Goal: Transaction & Acquisition: Purchase product/service

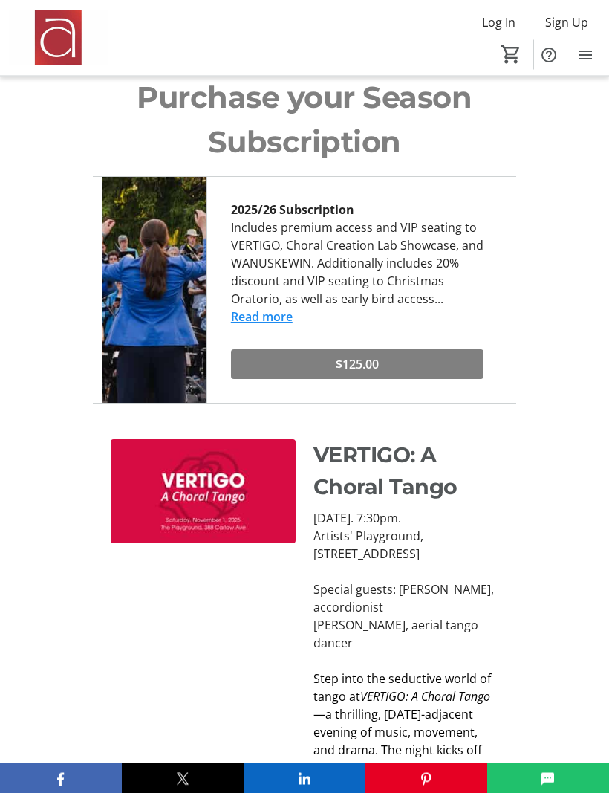
scroll to position [920, 0]
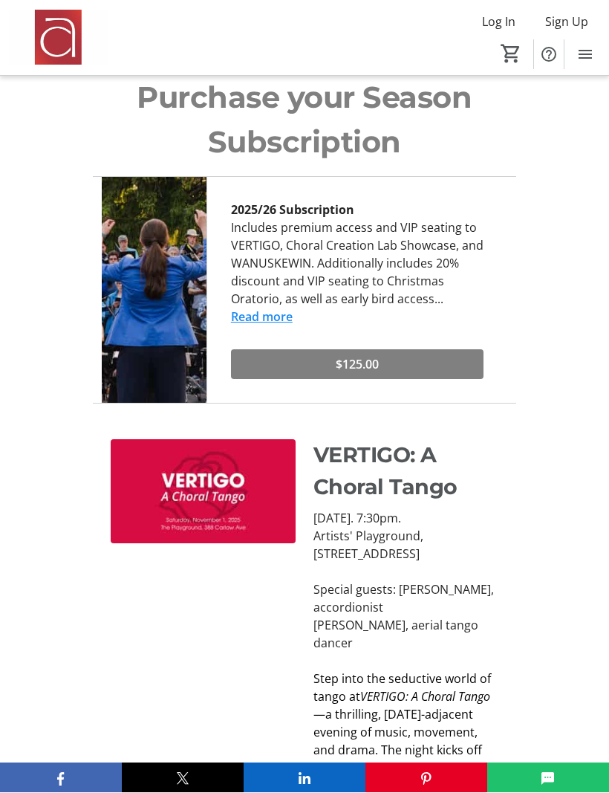
click at [195, 467] on img at bounding box center [203, 492] width 185 height 104
click at [201, 471] on img at bounding box center [203, 492] width 185 height 104
click at [213, 480] on img at bounding box center [203, 492] width 185 height 104
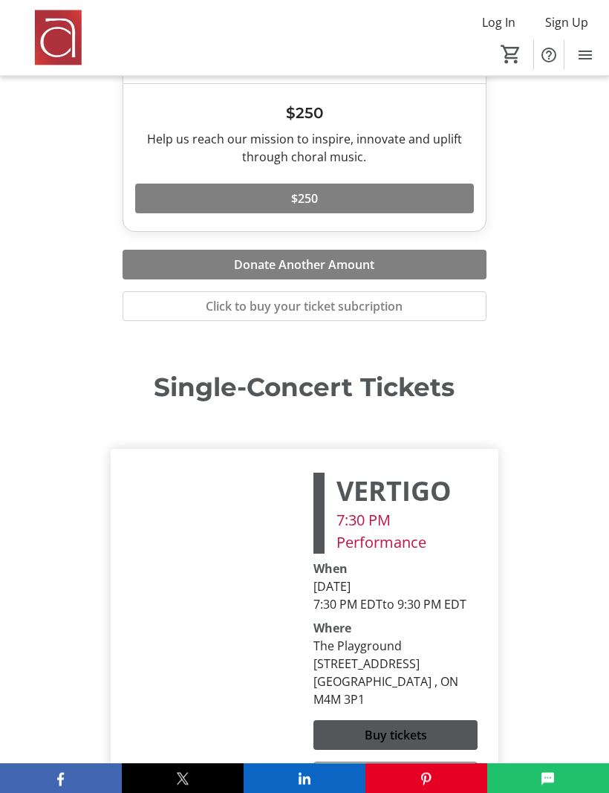
scroll to position [5320, 0]
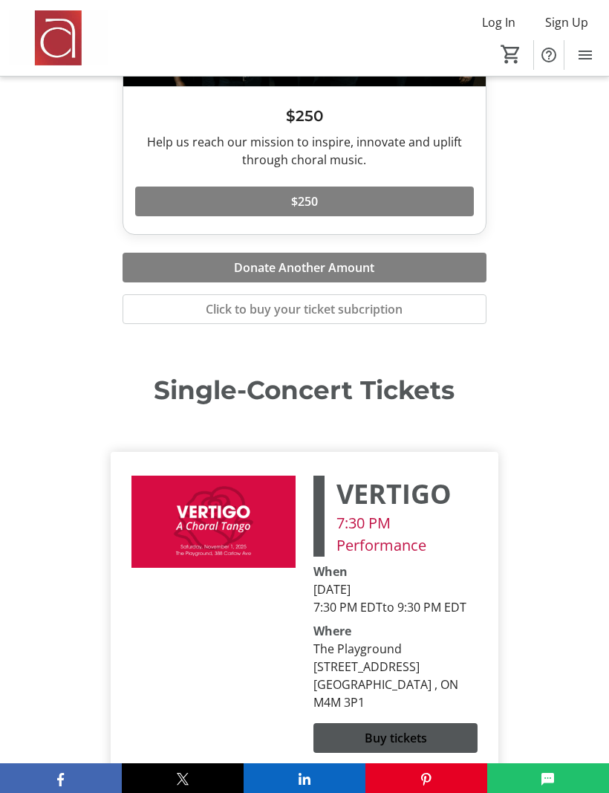
click at [349, 720] on span at bounding box center [396, 738] width 164 height 36
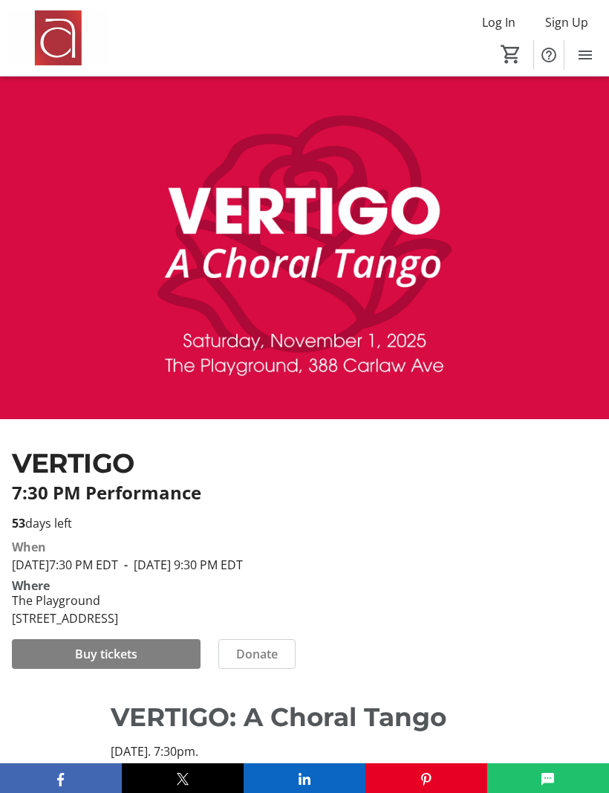
click at [80, 663] on span "Buy tickets" at bounding box center [106, 654] width 62 height 18
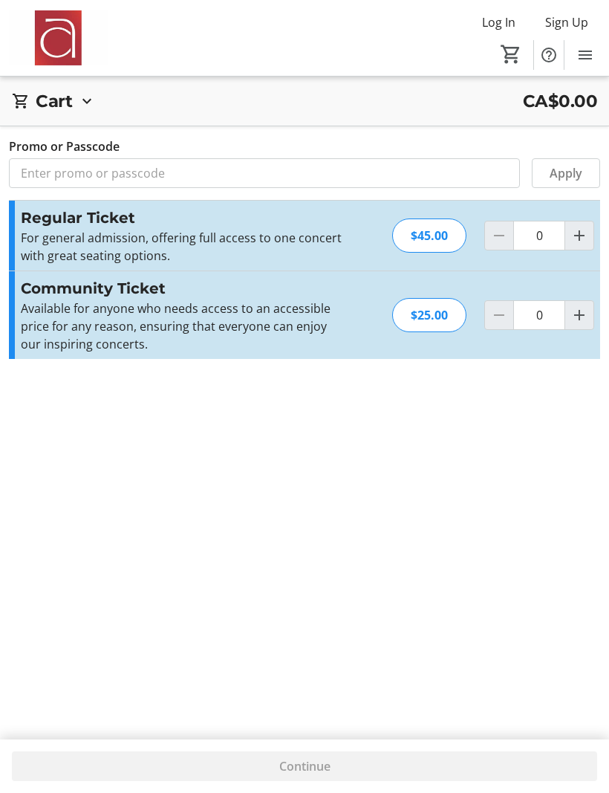
click at [576, 229] on mat-icon "Increment by one" at bounding box center [580, 236] width 18 height 18
click at [574, 229] on mat-icon "Increment by one" at bounding box center [580, 236] width 18 height 18
click at [576, 227] on mat-icon "Increment by one" at bounding box center [580, 236] width 18 height 18
type input "3"
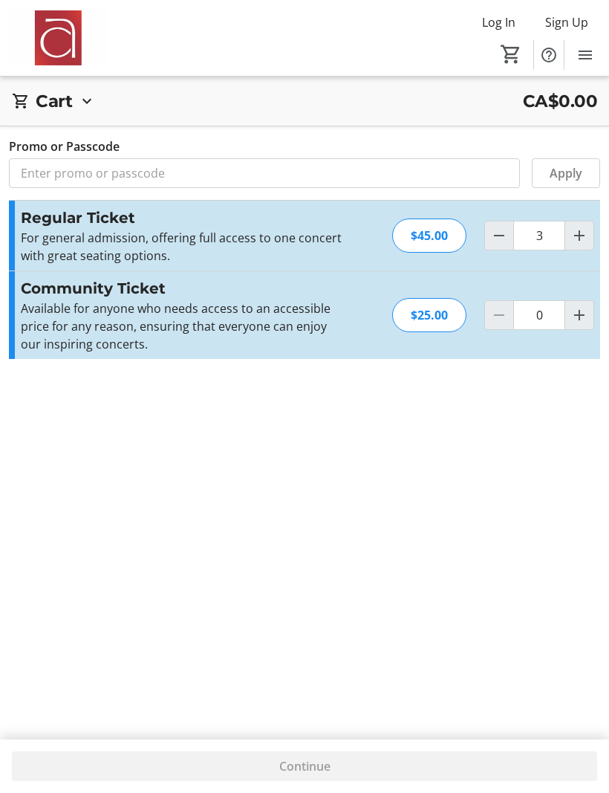
click at [577, 227] on mat-icon "Increment by one" at bounding box center [580, 236] width 18 height 18
type input "4"
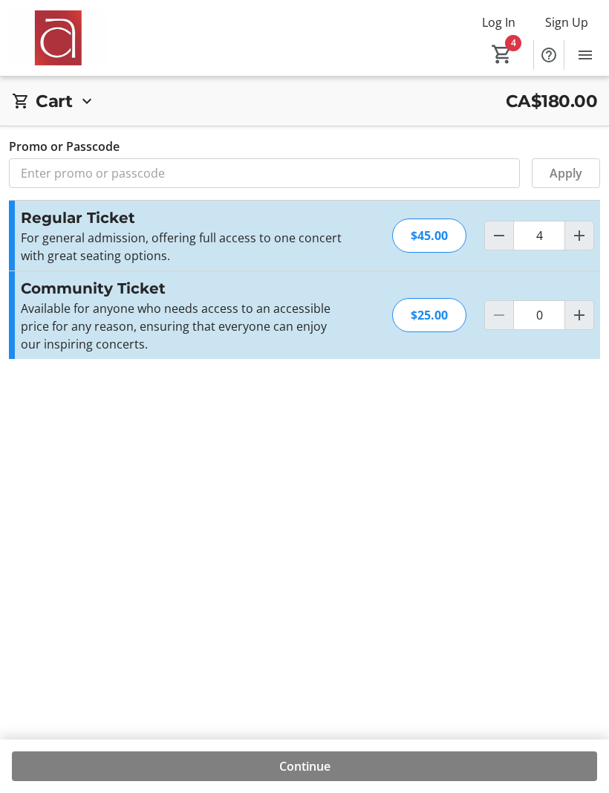
click at [550, 175] on span "Apply" at bounding box center [566, 173] width 33 height 18
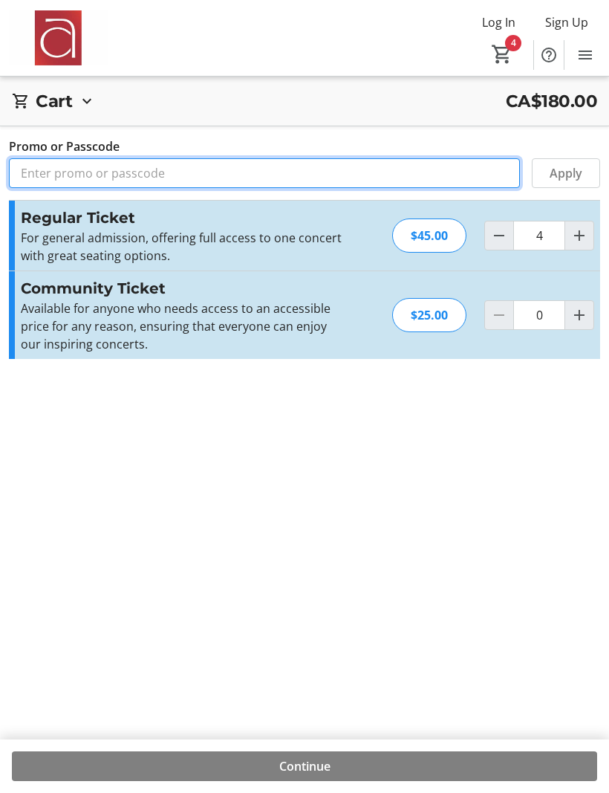
click at [39, 172] on input "Promo or Passcode" at bounding box center [264, 173] width 511 height 30
type input "Alto 2"
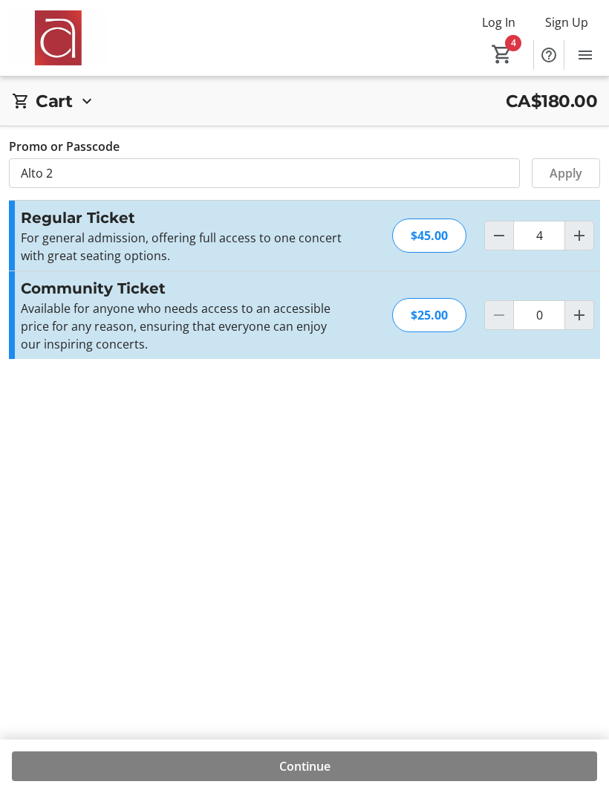
click at [554, 175] on span "Apply" at bounding box center [566, 173] width 33 height 18
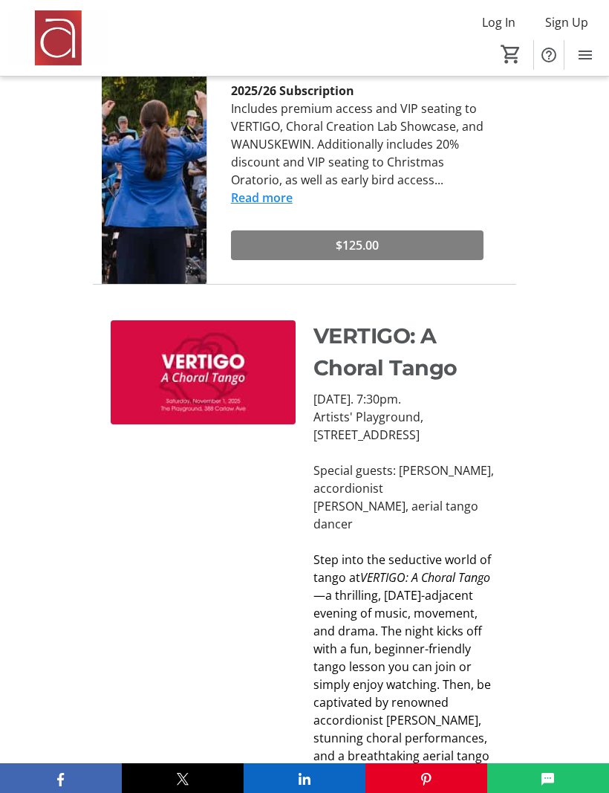
scroll to position [1040, 0]
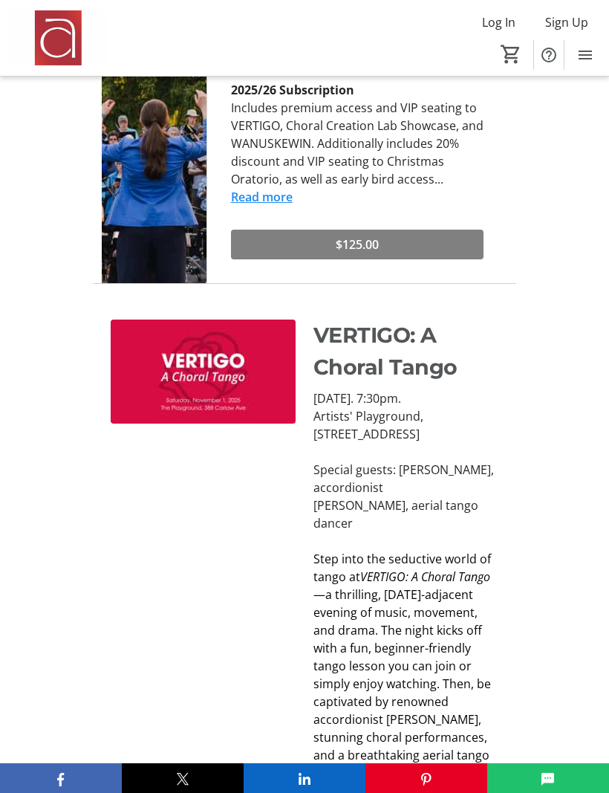
click at [210, 353] on img at bounding box center [203, 372] width 185 height 104
click at [214, 369] on img at bounding box center [203, 372] width 185 height 104
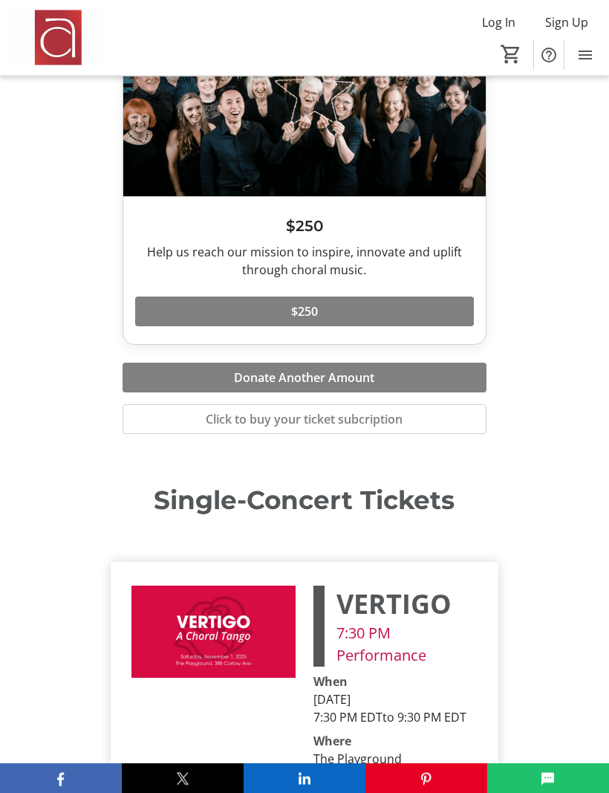
scroll to position [5210, 0]
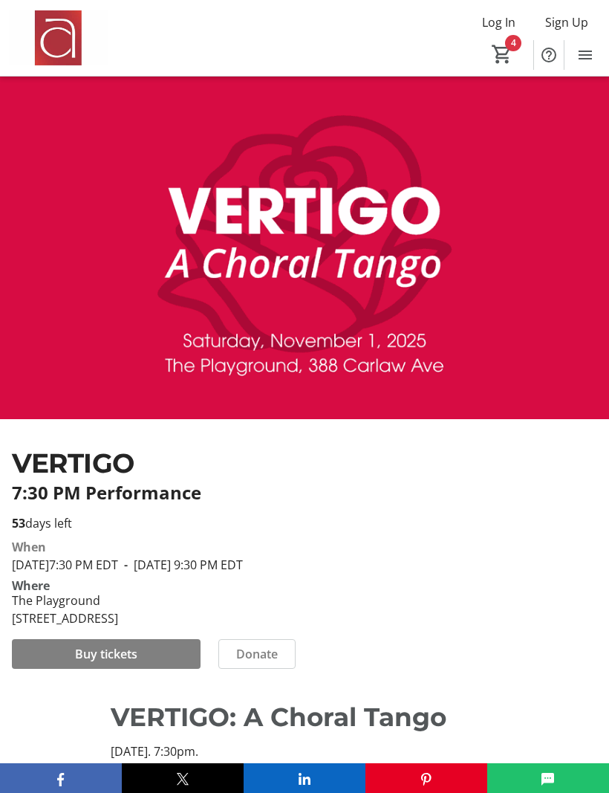
click at [94, 663] on span "Buy tickets" at bounding box center [106, 654] width 62 height 18
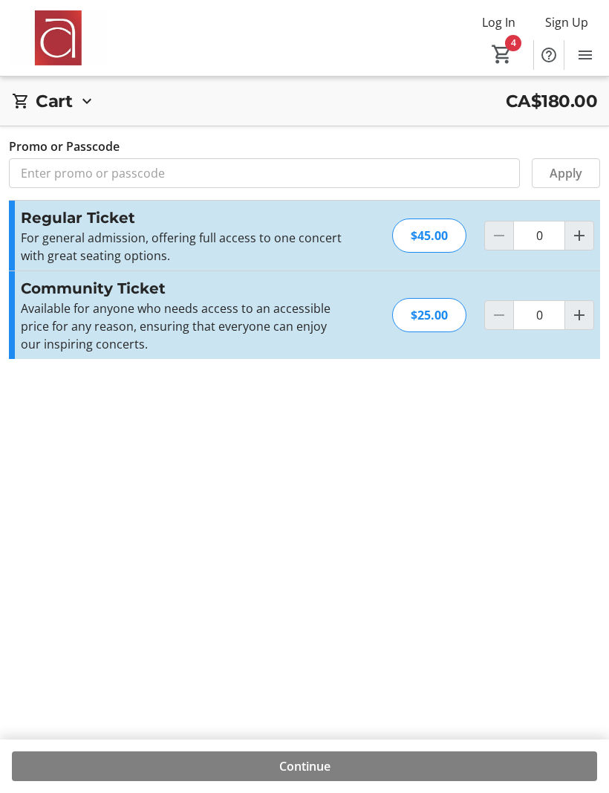
type input "4"
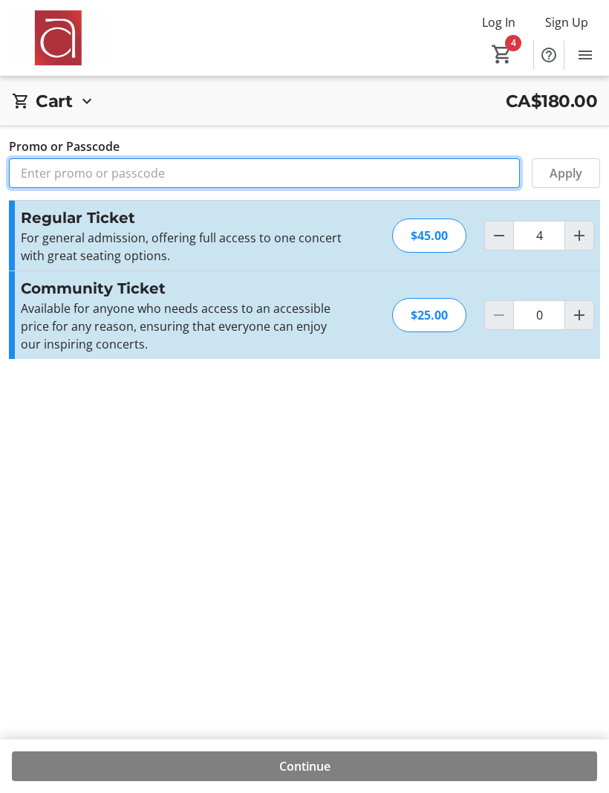
click at [28, 170] on input "Promo or Passcode" at bounding box center [264, 173] width 511 height 30
type input "ALTO2"
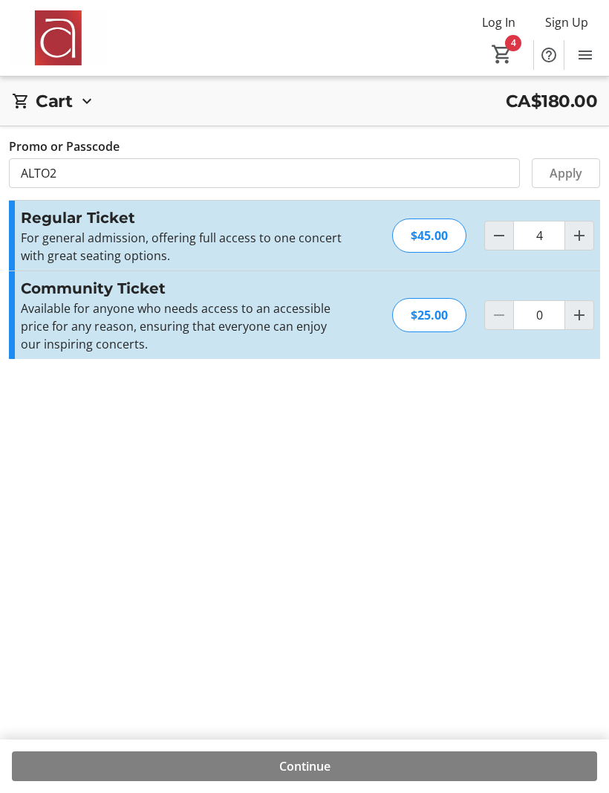
click at [553, 168] on span "Apply" at bounding box center [566, 173] width 33 height 18
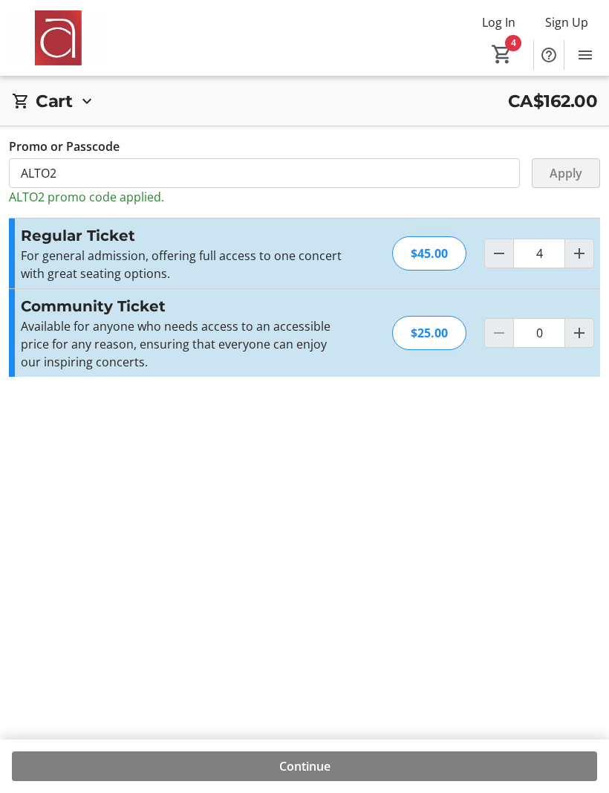
click at [560, 169] on span "Apply" at bounding box center [566, 173] width 33 height 18
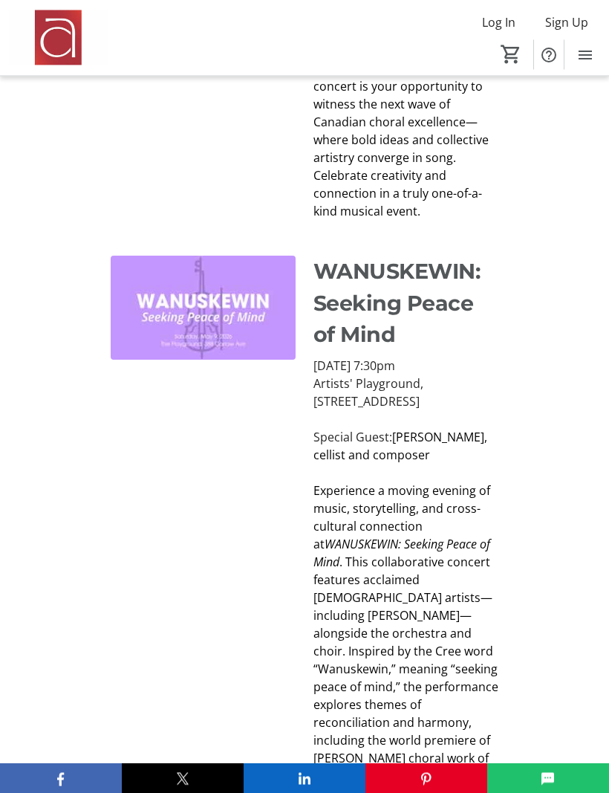
scroll to position [2282, 0]
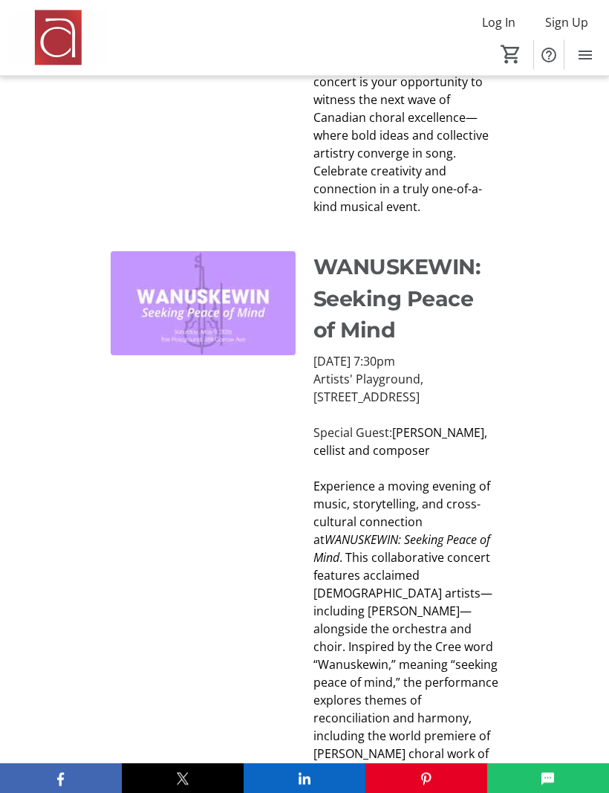
click at [219, 325] on img at bounding box center [203, 304] width 185 height 104
click at [229, 327] on img at bounding box center [203, 304] width 185 height 104
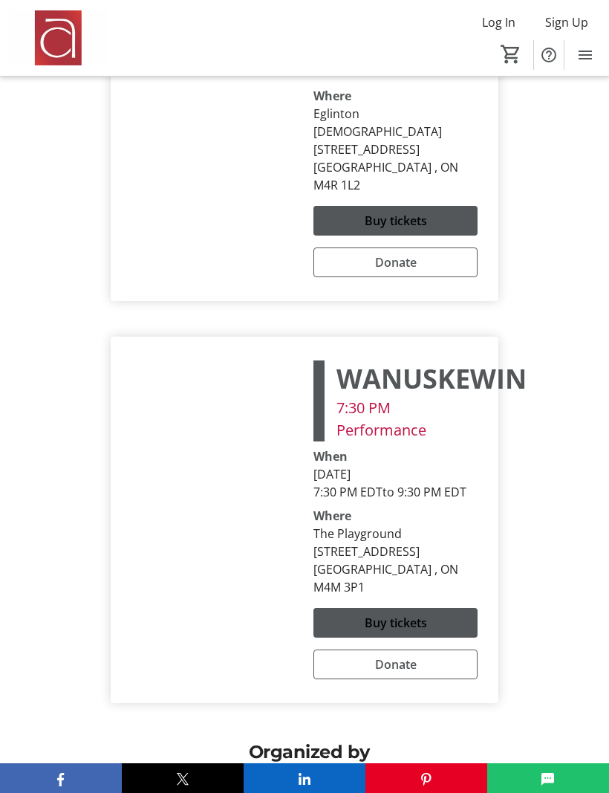
scroll to position [6365, 0]
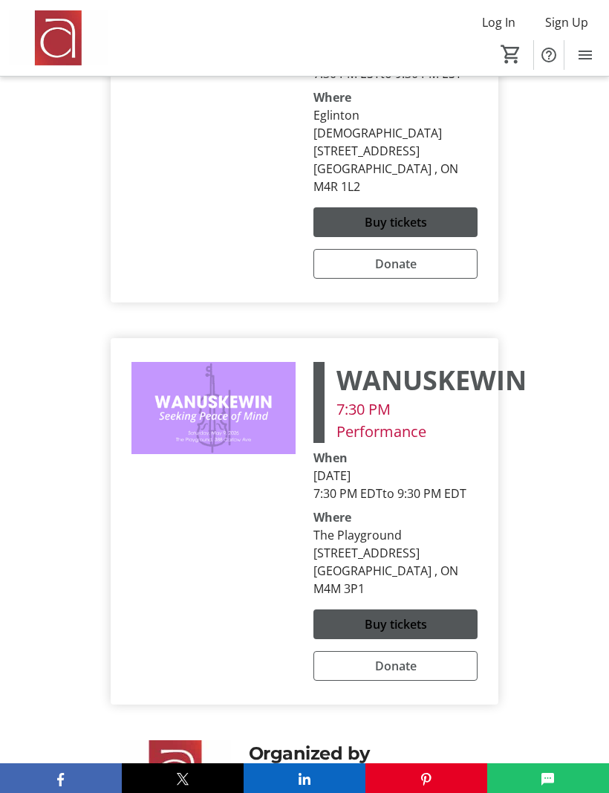
click at [363, 606] on span at bounding box center [396, 624] width 164 height 36
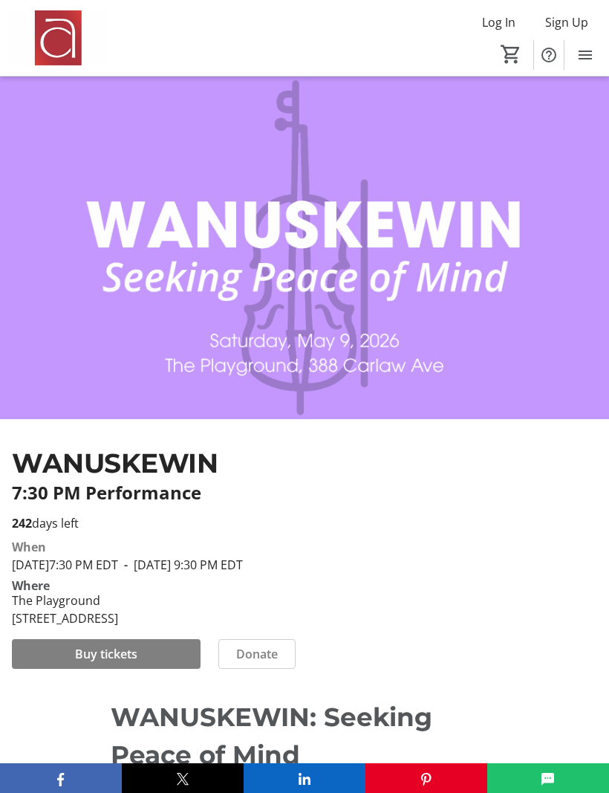
click at [102, 672] on span at bounding box center [106, 654] width 189 height 36
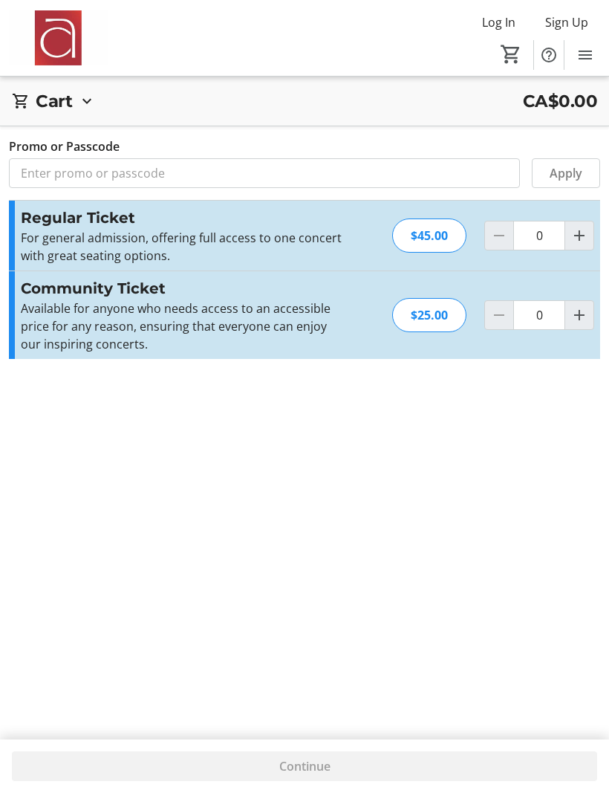
click at [584, 230] on mat-icon "Increment by one" at bounding box center [580, 236] width 18 height 18
click at [586, 229] on mat-icon "Increment by one" at bounding box center [580, 236] width 18 height 18
click at [582, 227] on mat-icon "Increment by one" at bounding box center [580, 236] width 18 height 18
click at [582, 228] on mat-icon "Increment by one" at bounding box center [580, 236] width 18 height 18
type input "4"
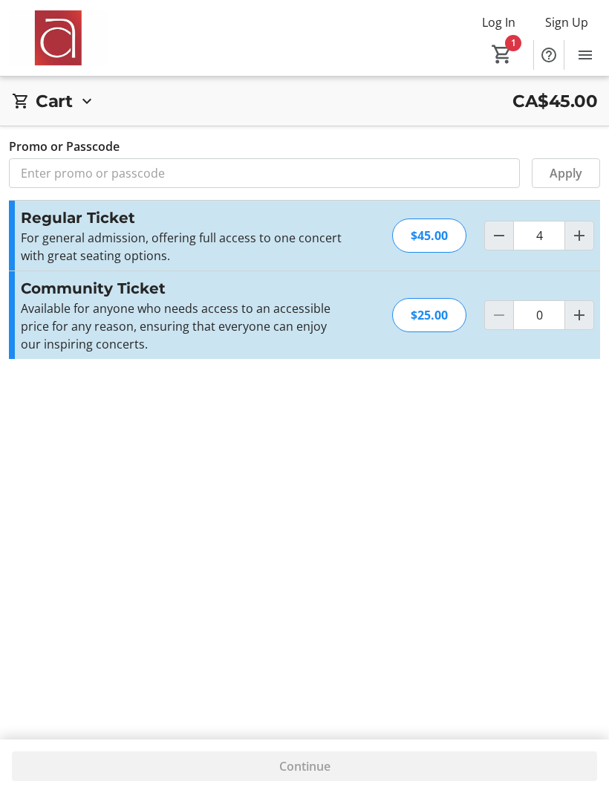
type input "4"
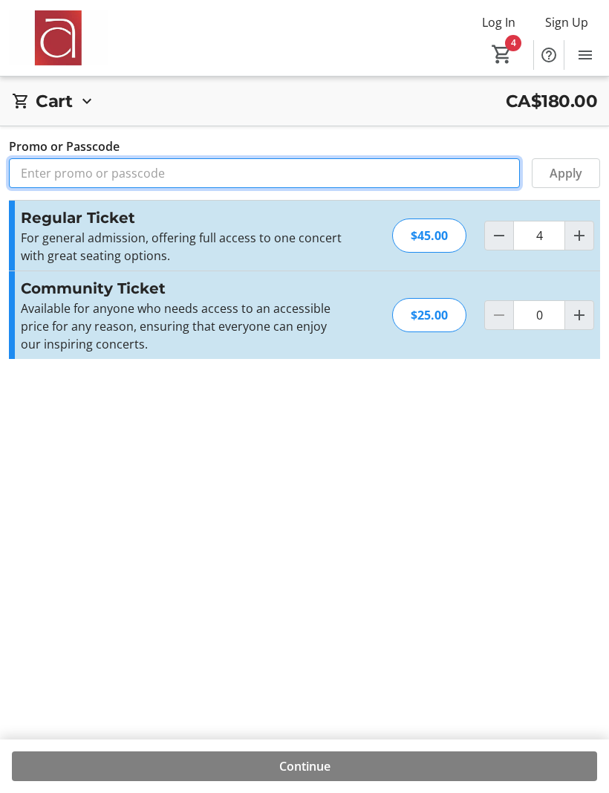
click at [33, 178] on input "Promo or Passcode" at bounding box center [264, 173] width 511 height 30
type input "ALTO2"
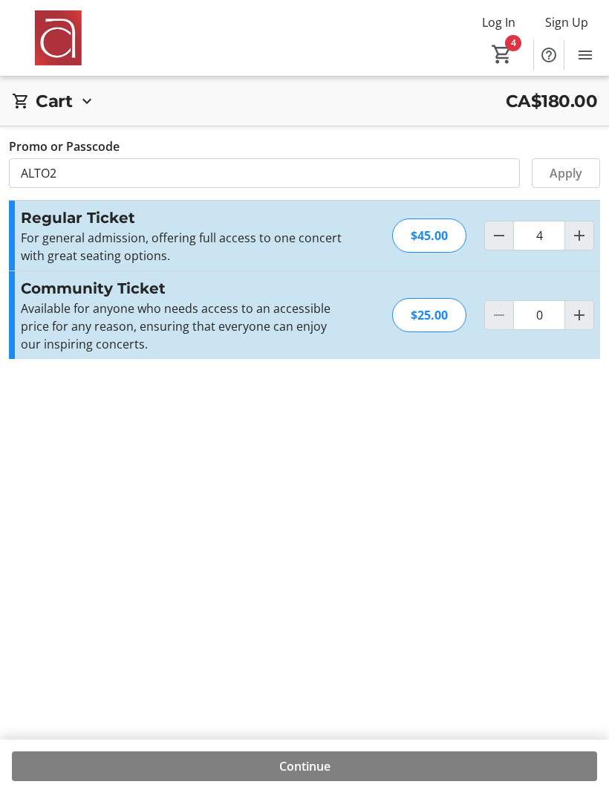
click at [550, 175] on span "Apply" at bounding box center [566, 173] width 33 height 18
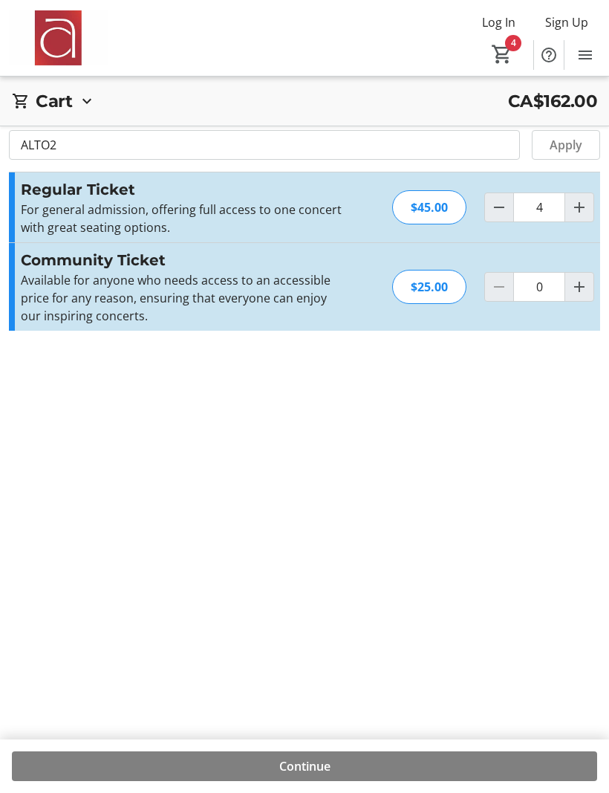
scroll to position [53, 0]
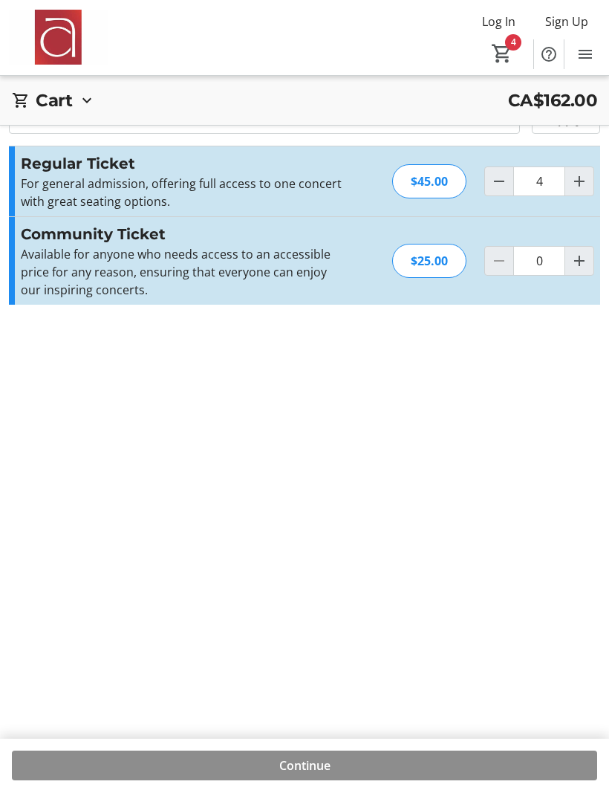
click at [272, 784] on span at bounding box center [305, 766] width 586 height 36
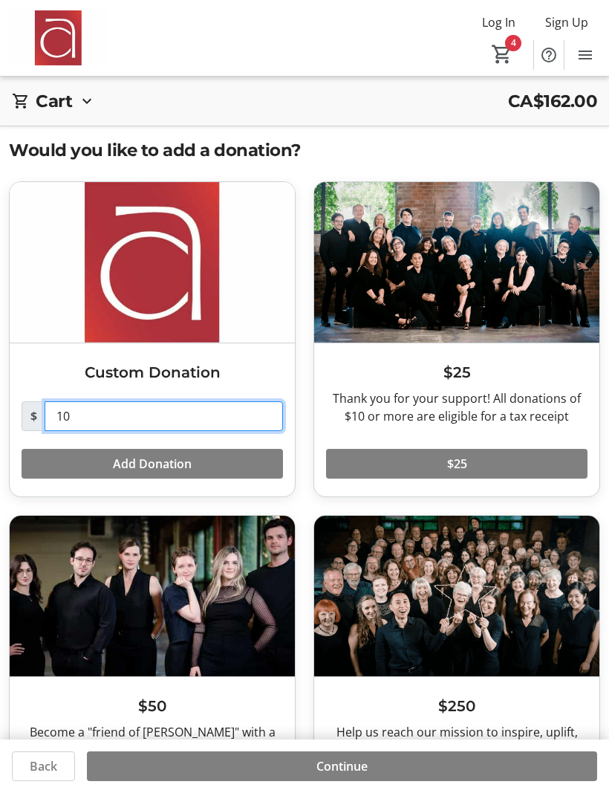
click at [81, 412] on input "10" at bounding box center [164, 416] width 239 height 30
type input "1"
type input "50"
click at [117, 463] on span "Add Donation" at bounding box center [152, 464] width 79 height 18
click at [126, 463] on span "Add Donation" at bounding box center [152, 464] width 79 height 18
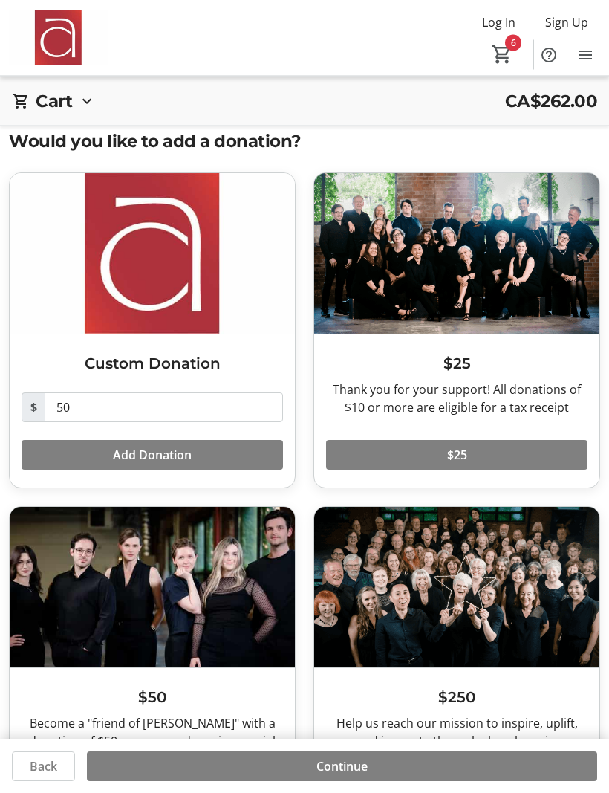
scroll to position [53, 0]
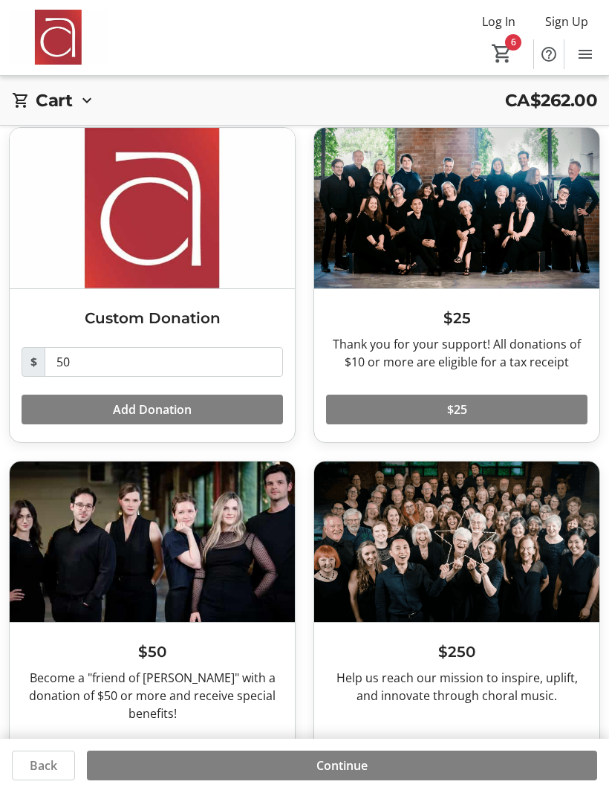
click at [290, 784] on span at bounding box center [342, 766] width 510 height 36
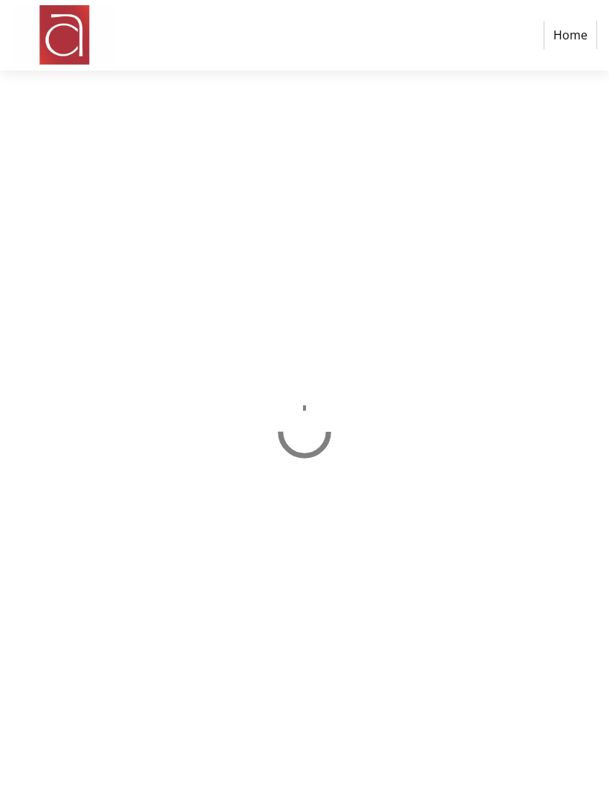
select select "CA"
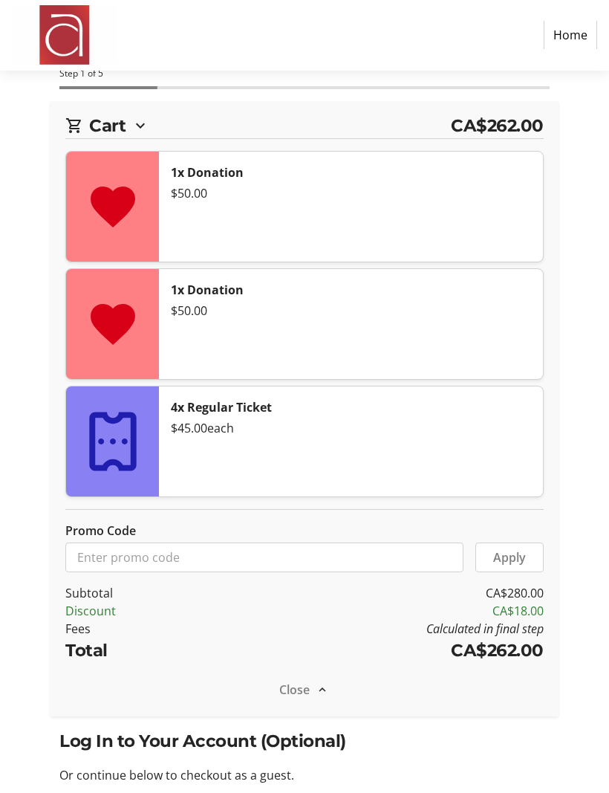
scroll to position [1, 0]
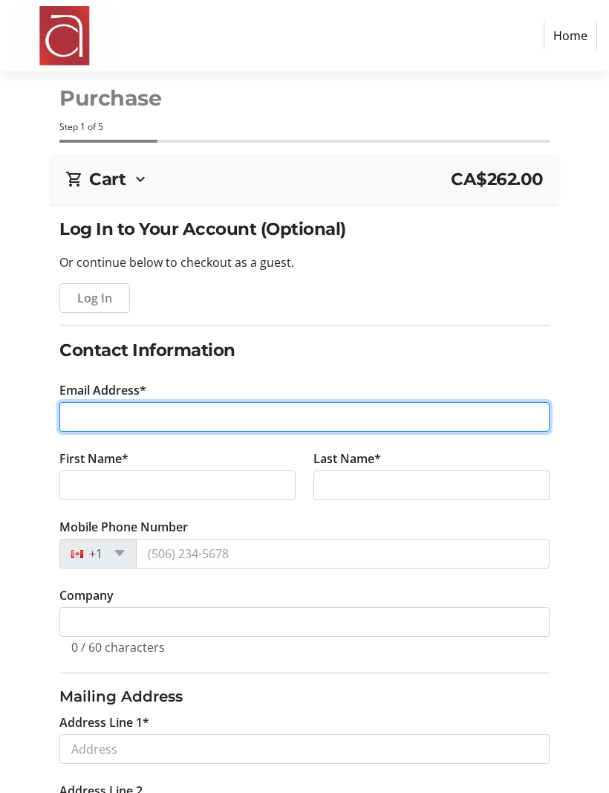
click at [78, 411] on input "Email Address*" at bounding box center [304, 417] width 490 height 30
type input "[EMAIL_ADDRESS][PERSON_NAME][DOMAIN_NAME]"
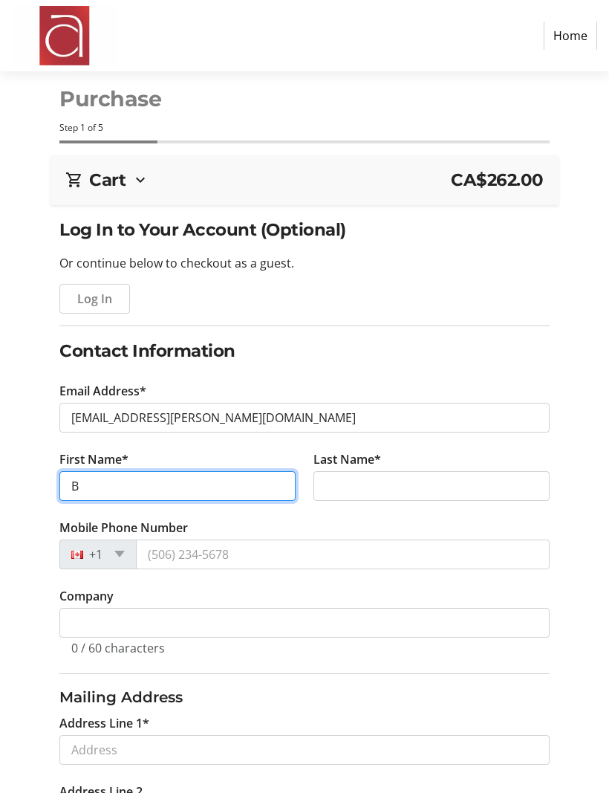
type input "Bo"
type input "[PERSON_NAME]"
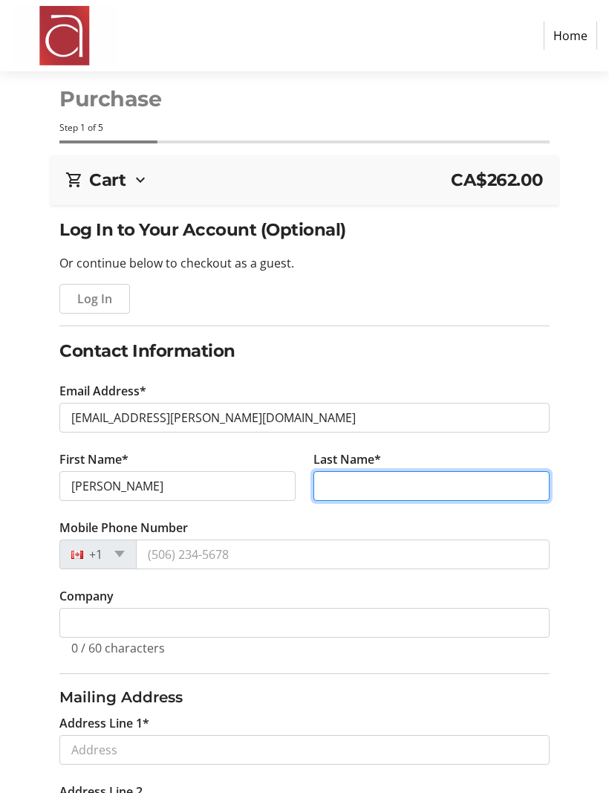
type input "Tepperman"
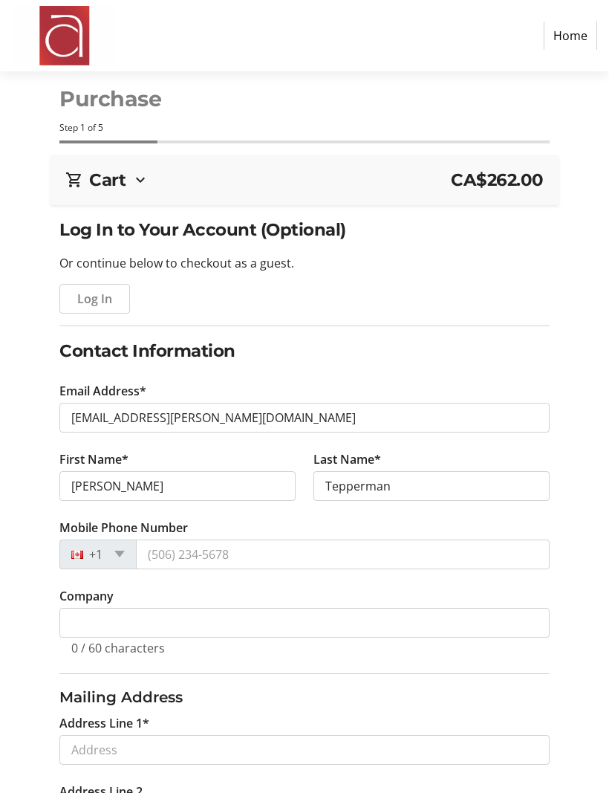
scroll to position [1, 0]
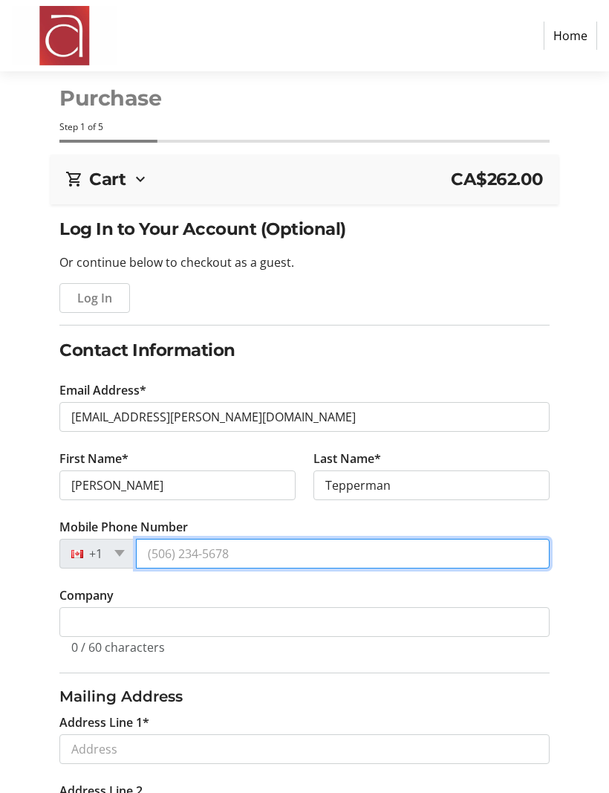
click at [243, 557] on input "Mobile Phone Number" at bounding box center [342, 554] width 413 height 30
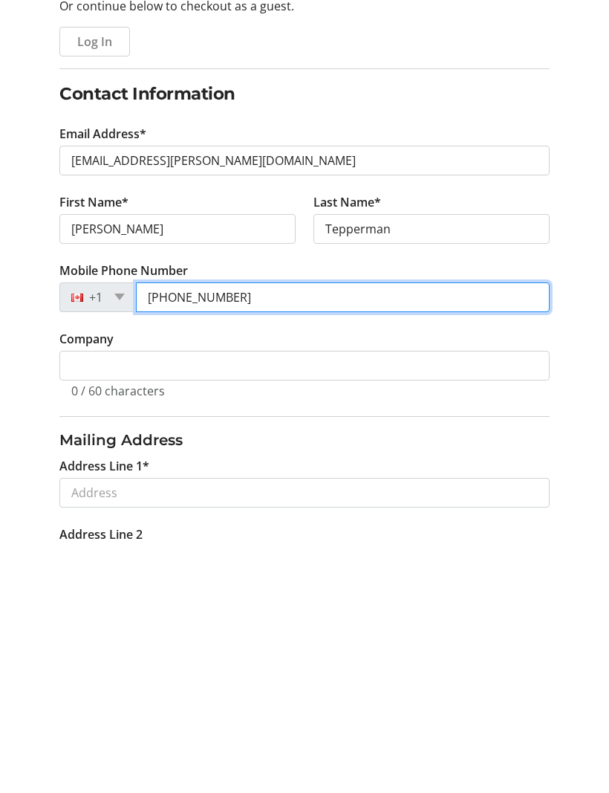
type input "[PHONE_NUMBER]"
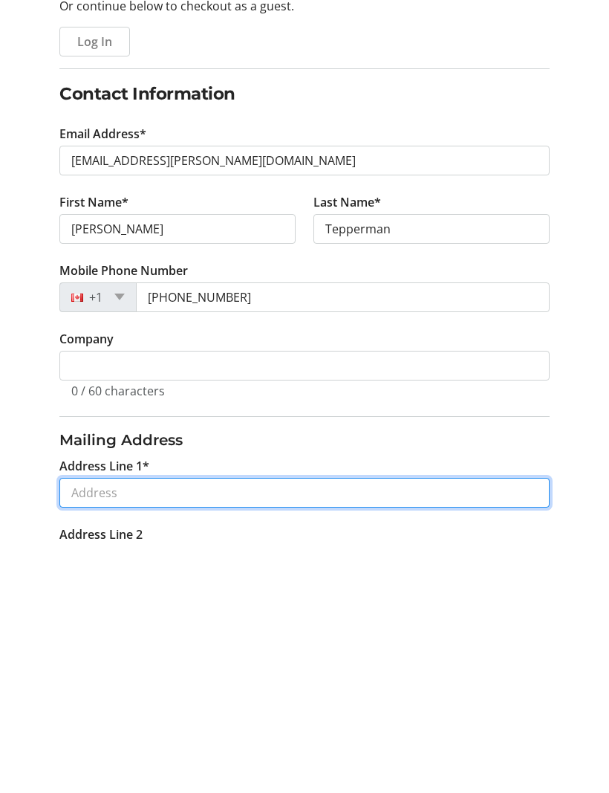
click at [86, 728] on input "Address Line 1*" at bounding box center [304, 743] width 490 height 30
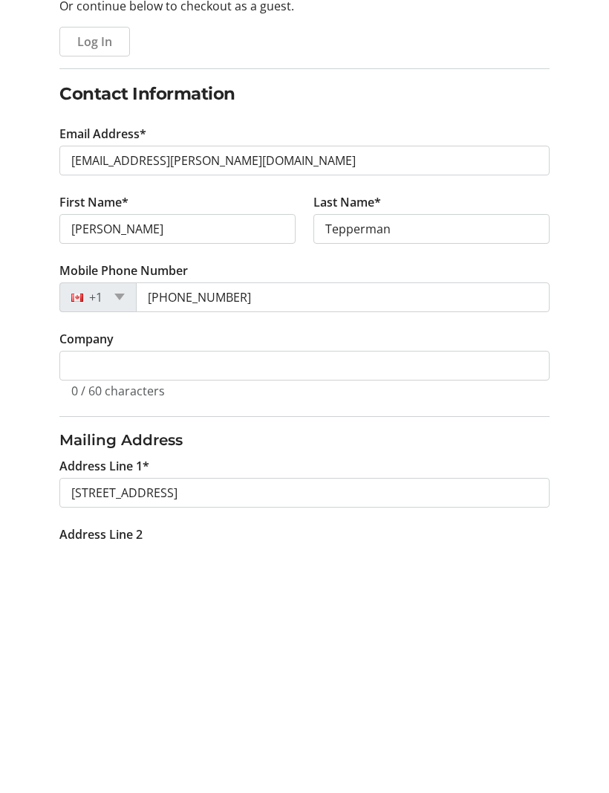
scroll to position [257, 0]
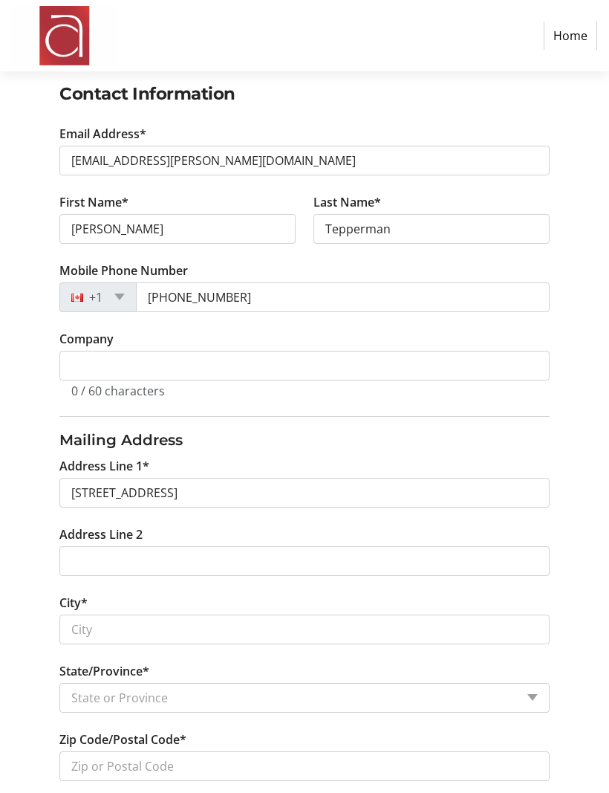
type input "[STREET_ADDRESS]"
type input "[GEOGRAPHIC_DATA]"
select select "ON"
type input "M2P 1V3"
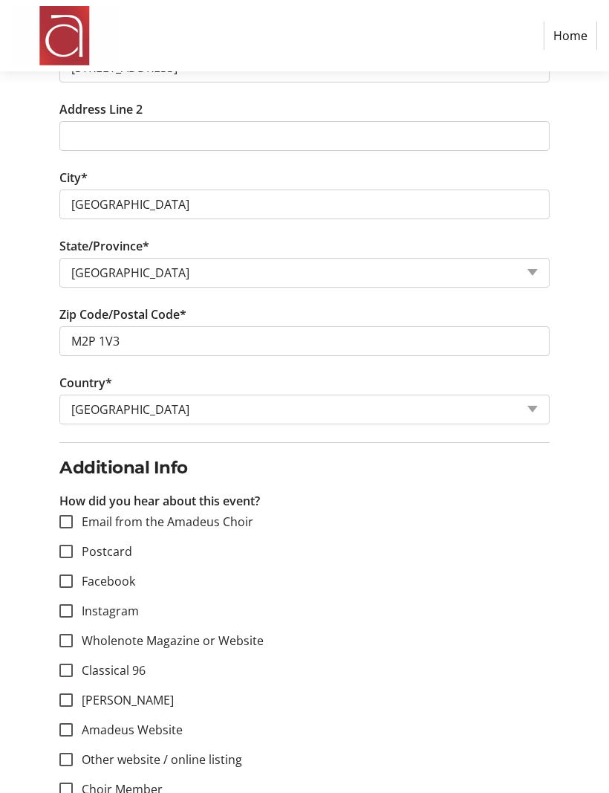
scroll to position [738, 0]
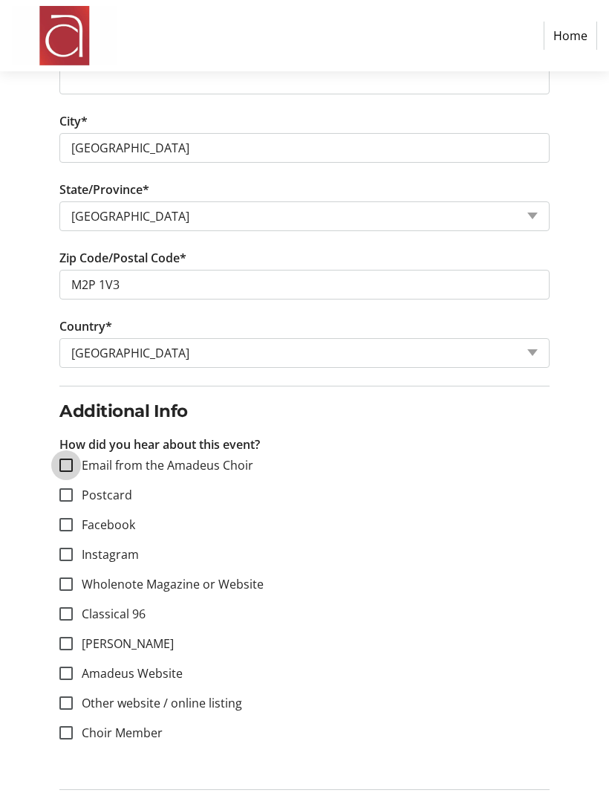
click at [60, 469] on input "Email from the Amadeus Choir" at bounding box center [65, 465] width 13 height 13
checkbox input "true"
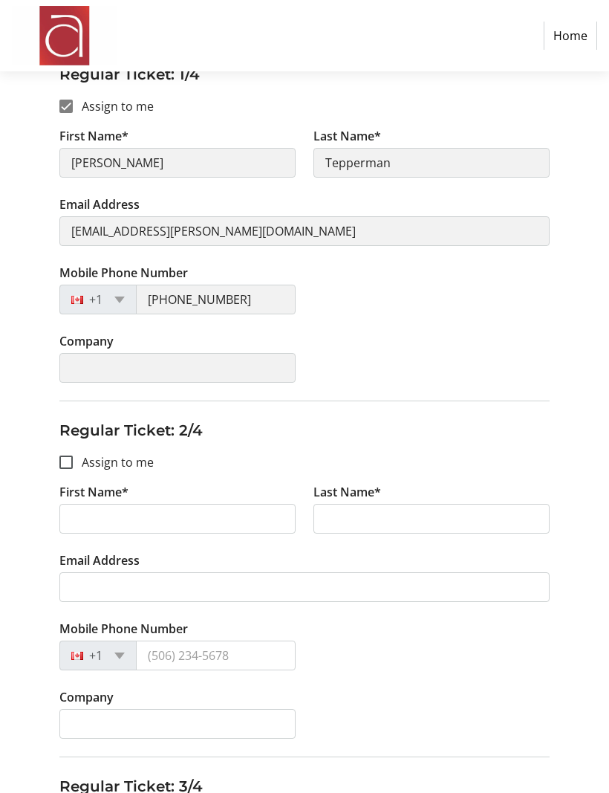
scroll to position [239, 0]
click at [68, 467] on input "Assign to me" at bounding box center [65, 461] width 13 height 13
checkbox input "true"
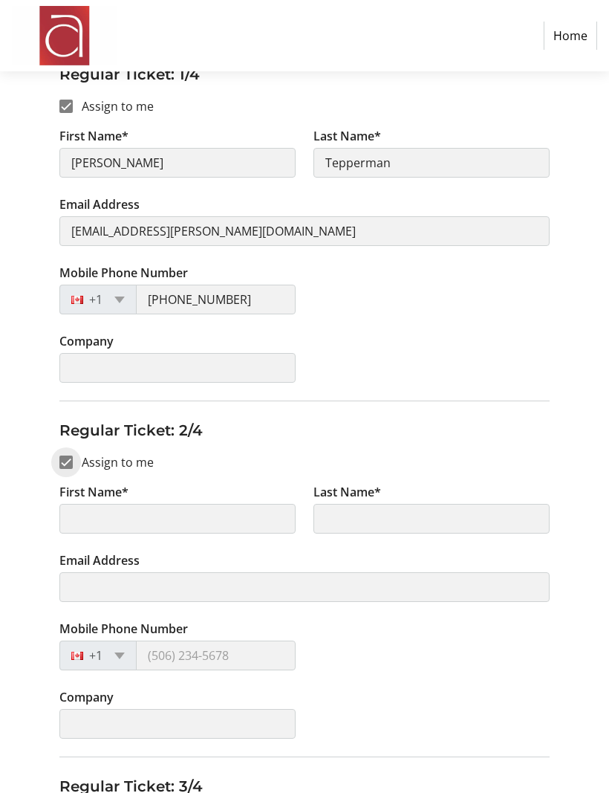
type input "[PERSON_NAME]"
type input "Tepperman"
type input "[EMAIL_ADDRESS][PERSON_NAME][DOMAIN_NAME]"
type input "[PHONE_NUMBER]"
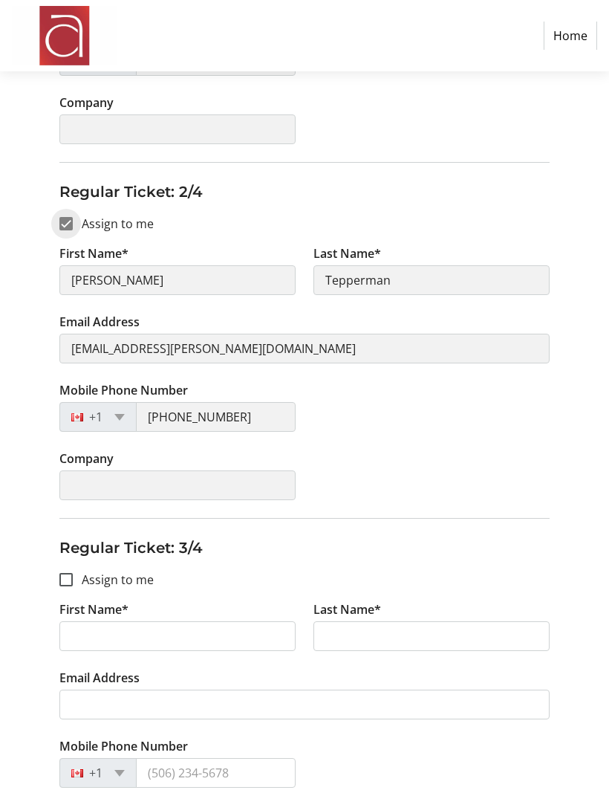
scroll to position [542, 0]
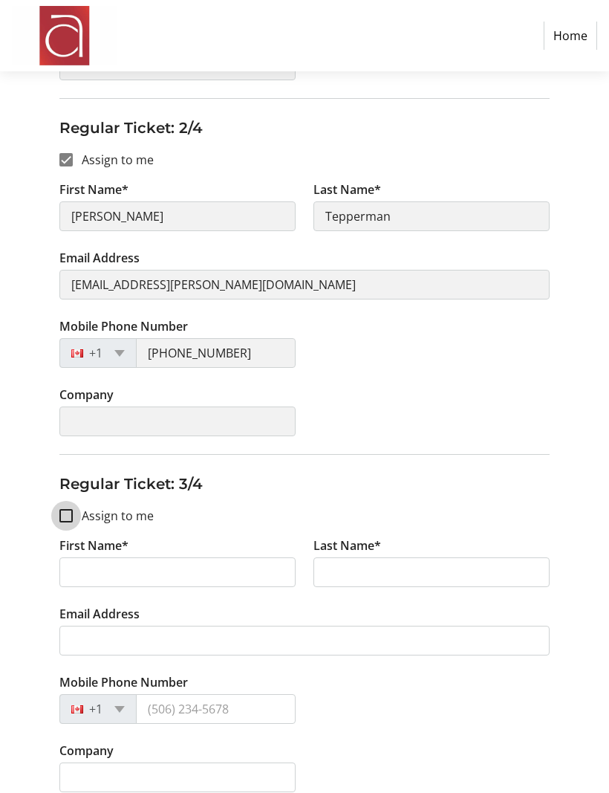
click at [65, 518] on input "Assign to me" at bounding box center [65, 515] width 13 height 13
checkbox input "true"
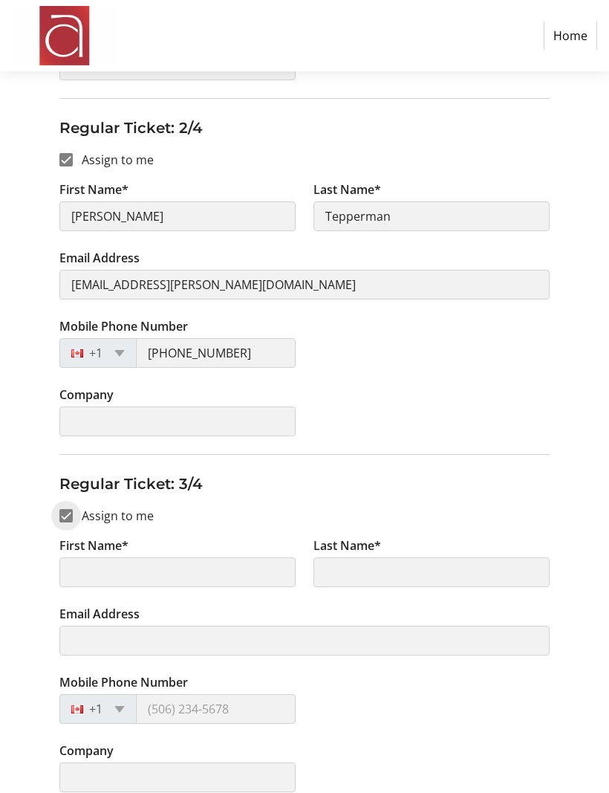
type input "[PERSON_NAME]"
type input "Tepperman"
type input "[EMAIL_ADDRESS][PERSON_NAME][DOMAIN_NAME]"
type input "[PHONE_NUMBER]"
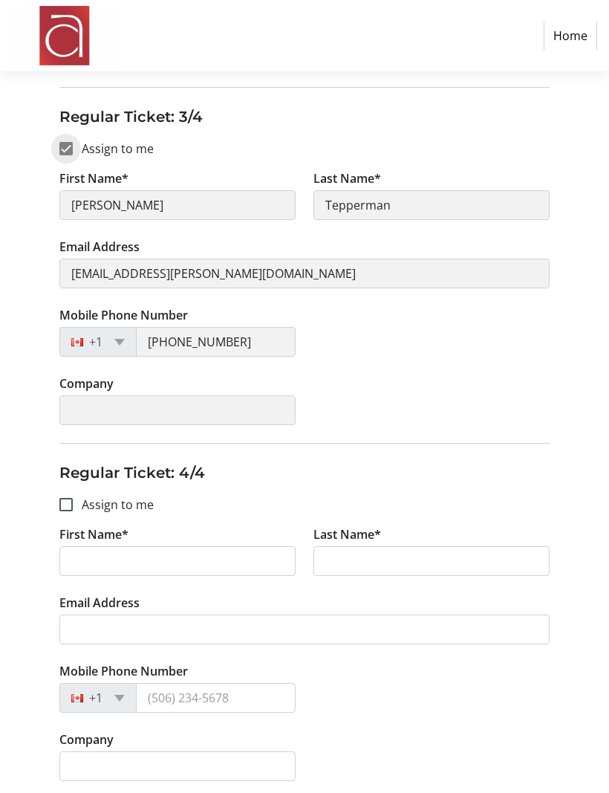
scroll to position [914, 0]
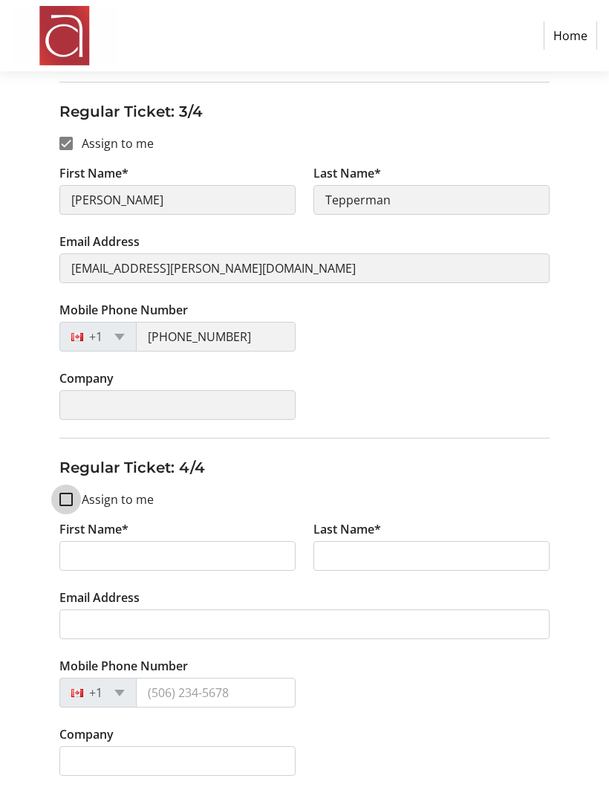
click at [66, 496] on input "Assign to me" at bounding box center [65, 499] width 13 height 13
checkbox input "true"
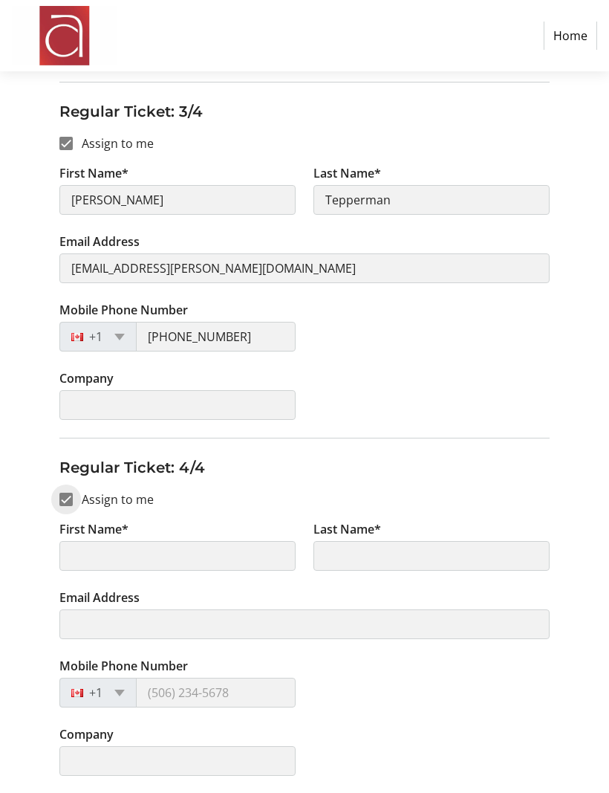
type input "[PERSON_NAME]"
type input "Tepperman"
type input "[EMAIL_ADDRESS][PERSON_NAME][DOMAIN_NAME]"
type input "[PHONE_NUMBER]"
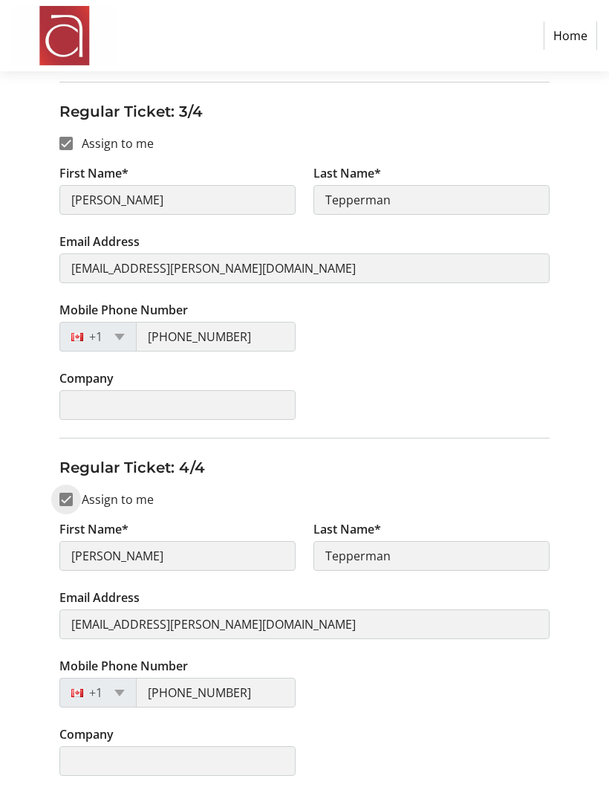
scroll to position [930, 0]
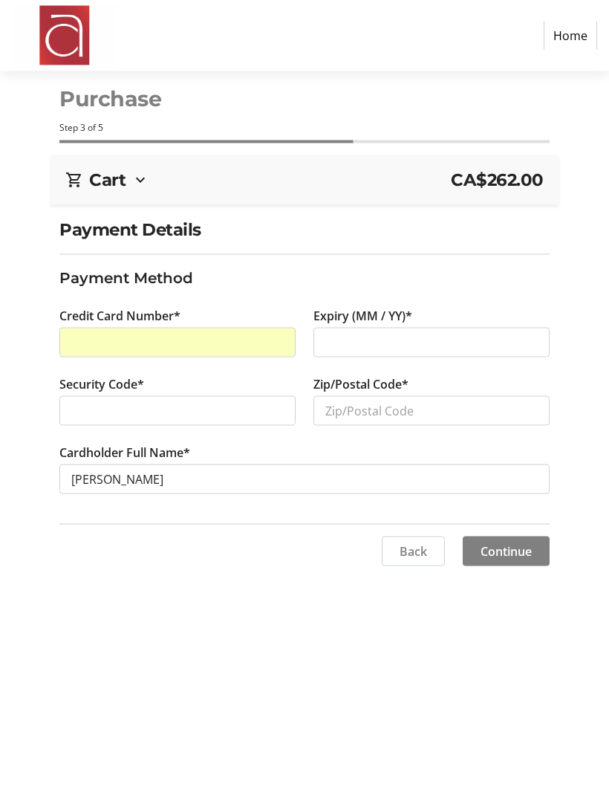
click at [323, 344] on div at bounding box center [432, 343] width 236 height 30
click at [328, 411] on input "Zip/Postal Code*" at bounding box center [432, 411] width 236 height 30
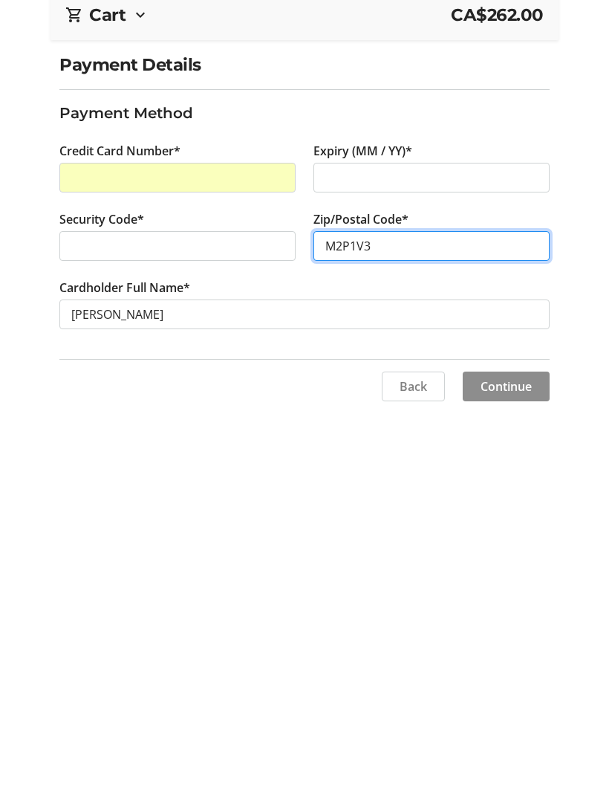
type input "M2P1V3"
click at [490, 542] on span "Continue" at bounding box center [506, 551] width 51 height 18
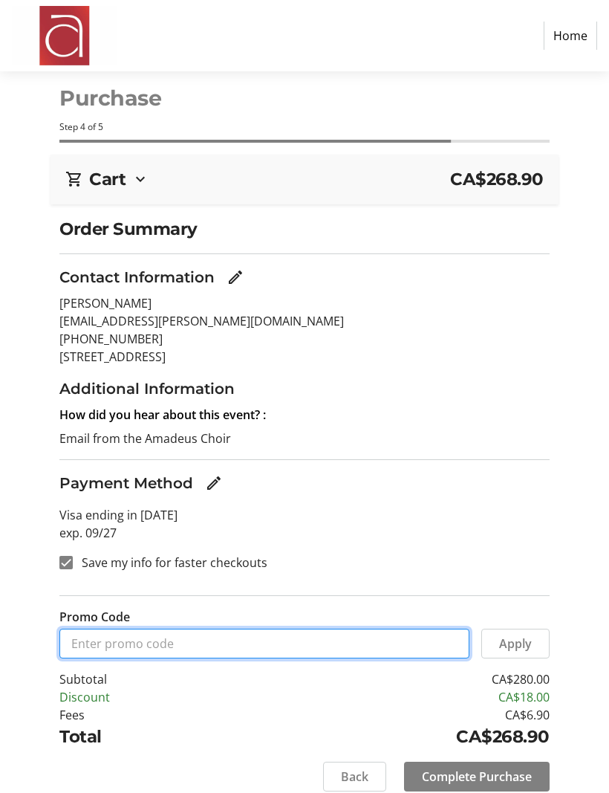
click at [82, 645] on input "Promo Code" at bounding box center [263, 644] width 409 height 30
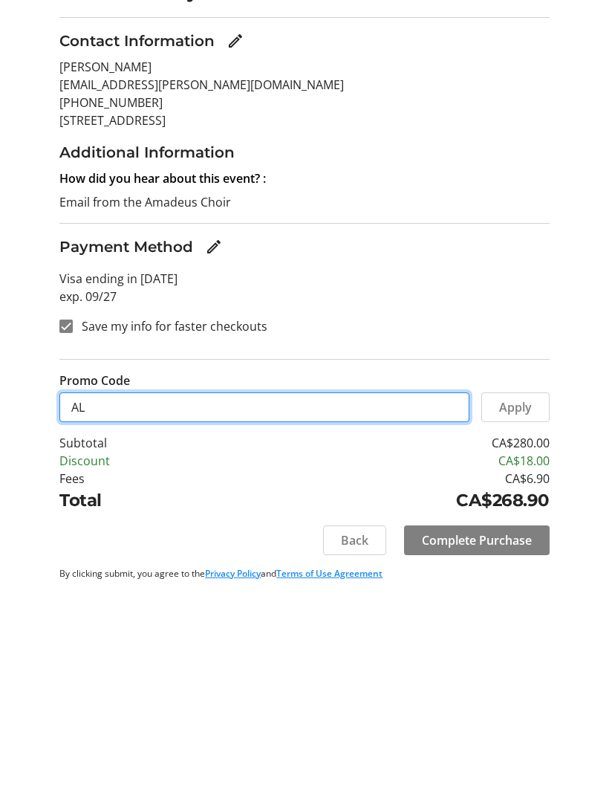
scroll to position [50, 0]
type input "ALTO2"
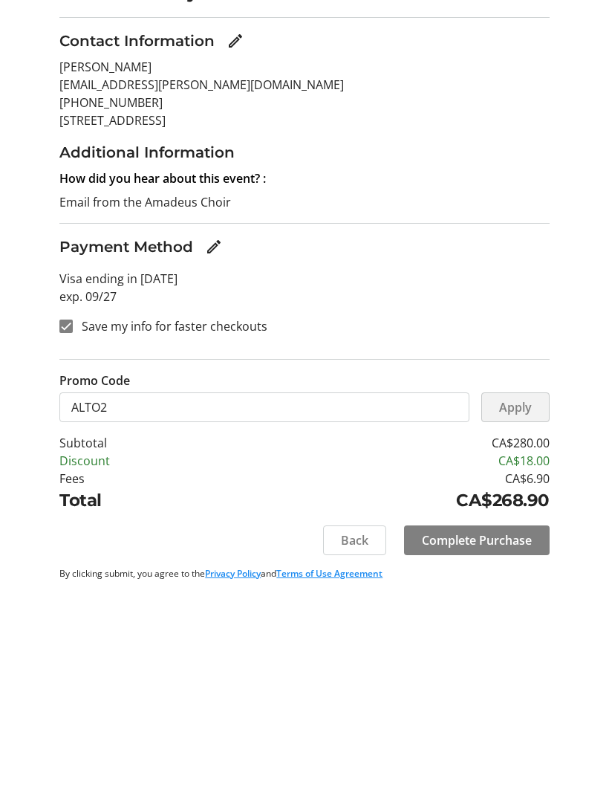
click at [527, 599] on span "Apply" at bounding box center [515, 608] width 33 height 18
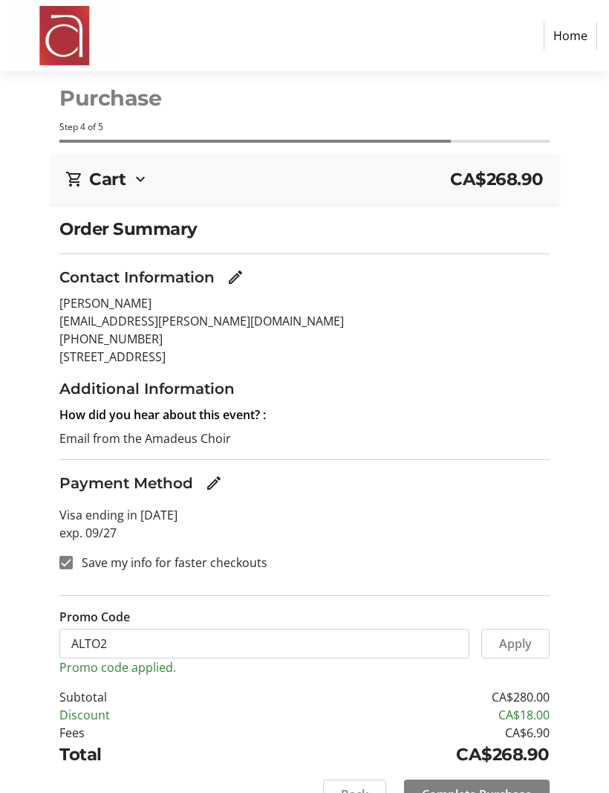
scroll to position [0, 0]
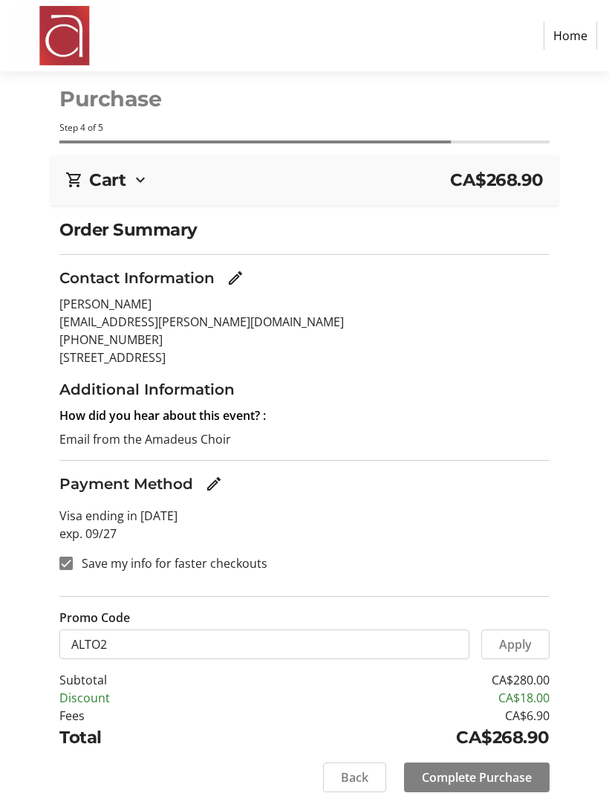
click at [447, 779] on span "Complete Purchase" at bounding box center [477, 777] width 110 height 18
